Goal: Complete application form

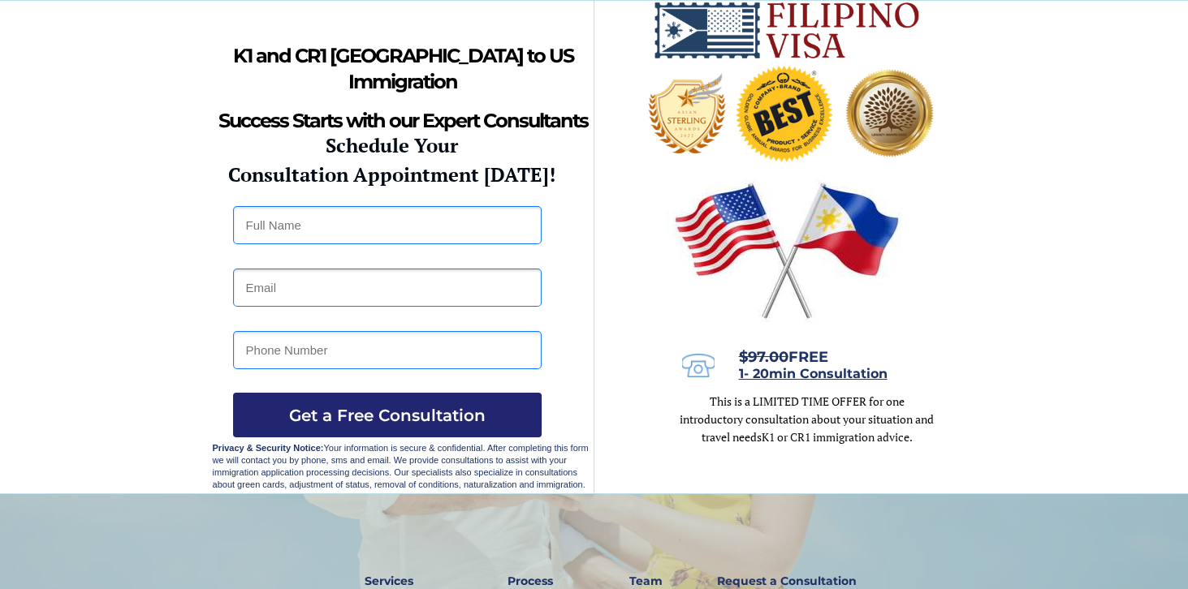
click at [331, 218] on input "text" at bounding box center [387, 225] width 309 height 38
click at [333, 218] on input "text" at bounding box center [387, 225] width 309 height 38
type input "v"
type input "Vansherlyn C. Paracad"
click at [290, 301] on input "email" at bounding box center [387, 288] width 309 height 38
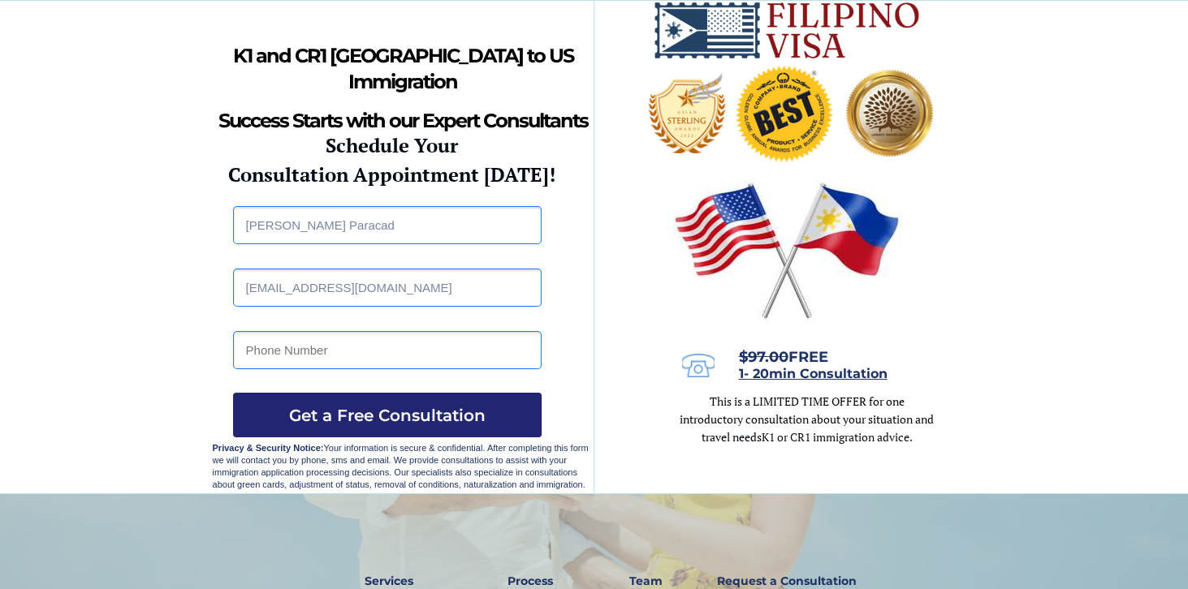
type input "vansherlynparacad@gmail.com"
click at [318, 349] on input "tel" at bounding box center [387, 350] width 309 height 38
type input "09473426664"
click at [326, 395] on button "Get a Free Consultation" at bounding box center [387, 415] width 309 height 45
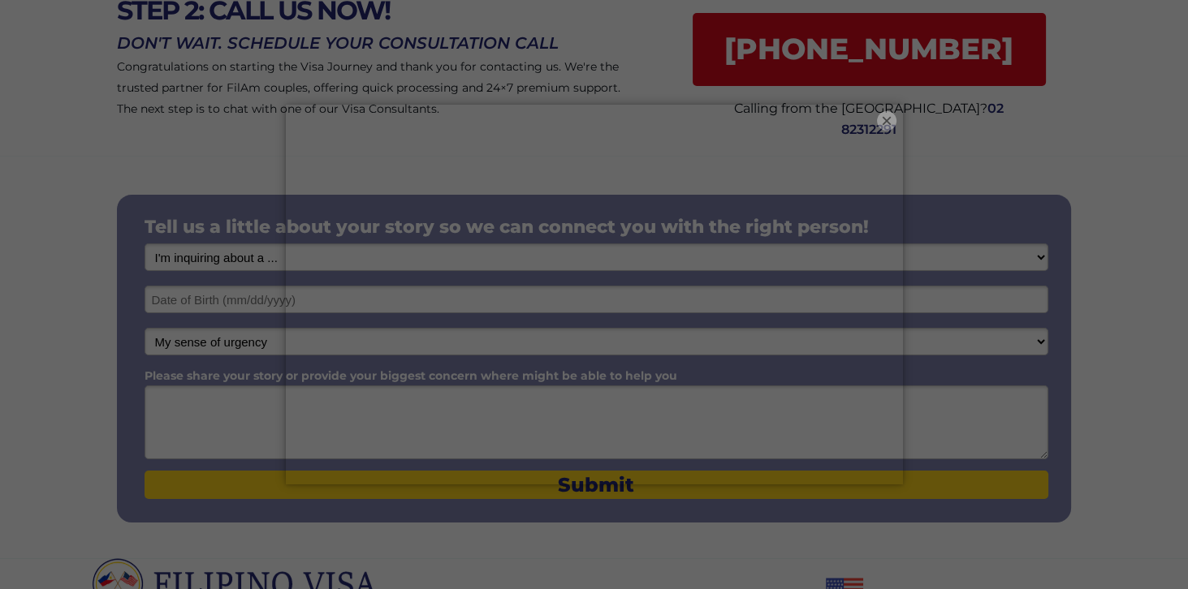
click at [883, 122] on button "×" at bounding box center [886, 120] width 19 height 19
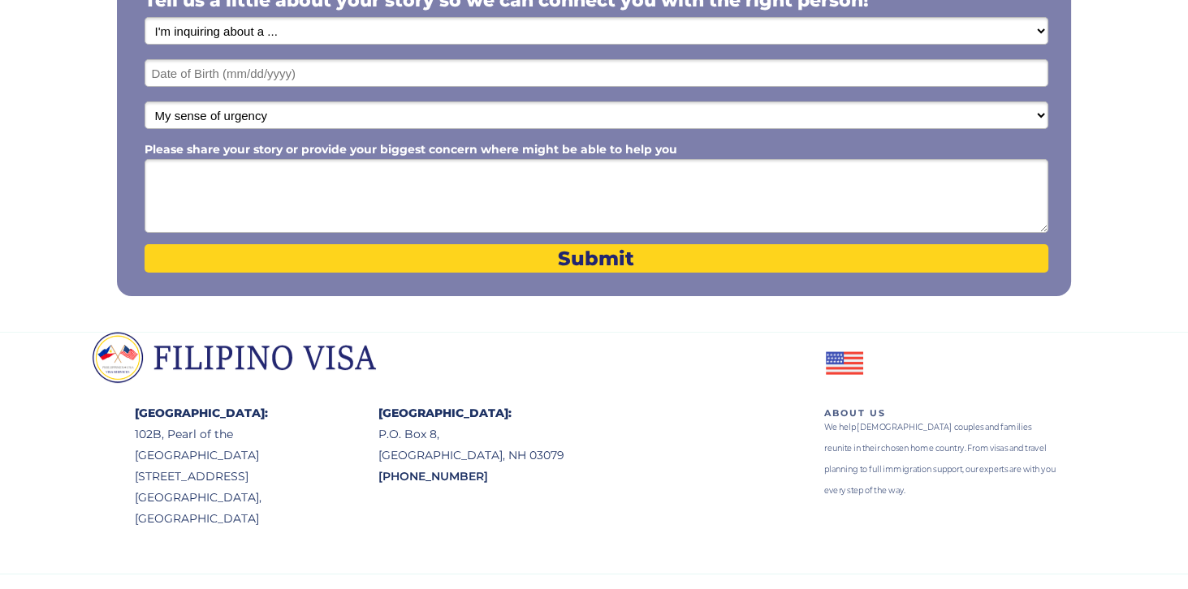
scroll to position [430, 0]
